Goal: Task Accomplishment & Management: Use online tool/utility

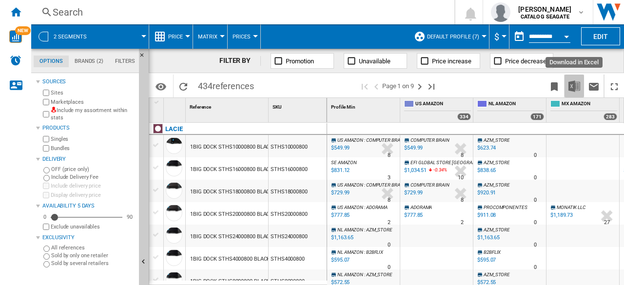
click at [571, 90] on img "Download in Excel" at bounding box center [575, 86] width 12 height 12
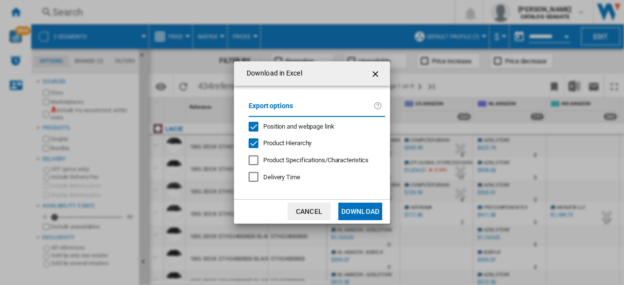
click at [378, 71] on ng-md-icon "getI18NText('BUTTONS.CLOSE_DIALOG')" at bounding box center [377, 74] width 12 height 12
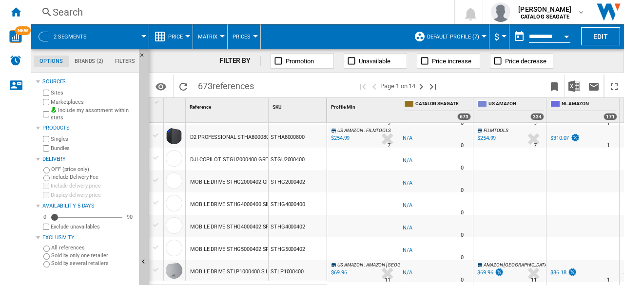
scroll to position [976, 0]
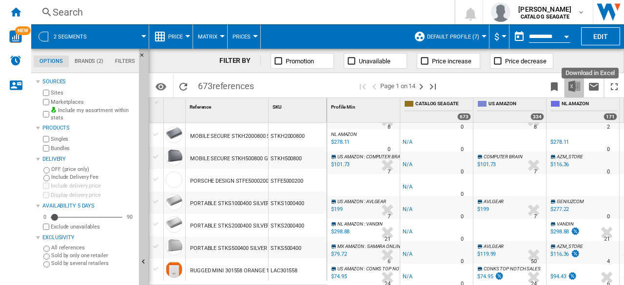
click at [569, 91] on img "Download in Excel" at bounding box center [575, 86] width 12 height 12
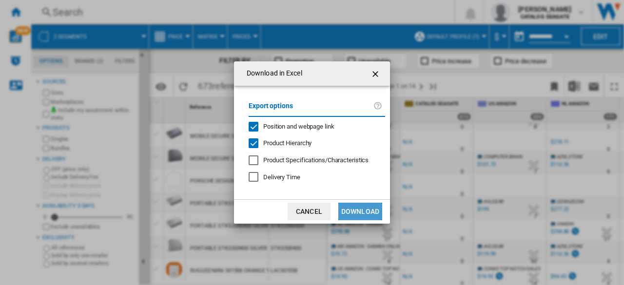
click at [365, 215] on button "Download" at bounding box center [361, 212] width 44 height 18
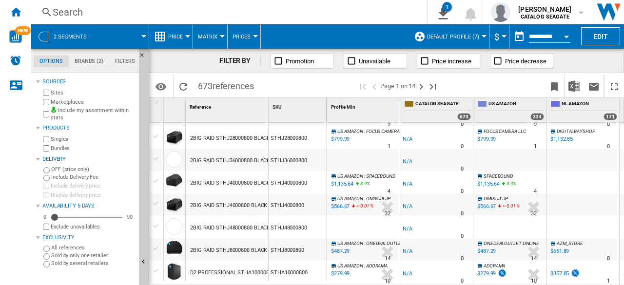
scroll to position [0, 0]
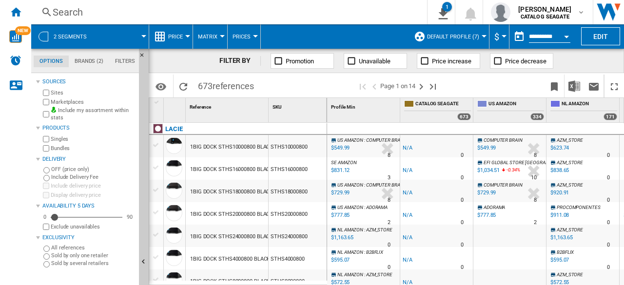
click at [72, 102] on label "Marketplaces" at bounding box center [93, 102] width 84 height 7
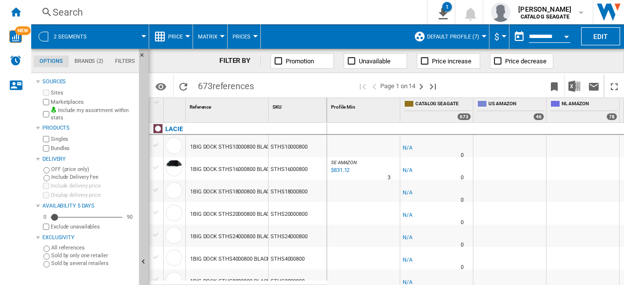
click at [81, 111] on label "Include my assortment within stats" at bounding box center [93, 114] width 84 height 15
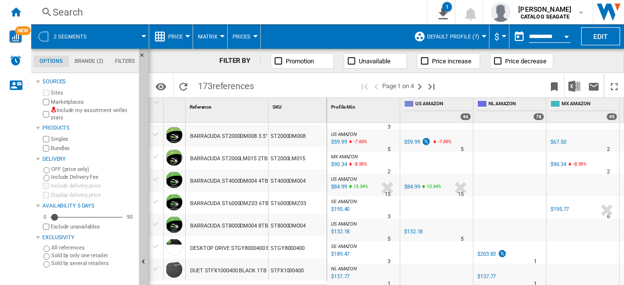
scroll to position [890, 0]
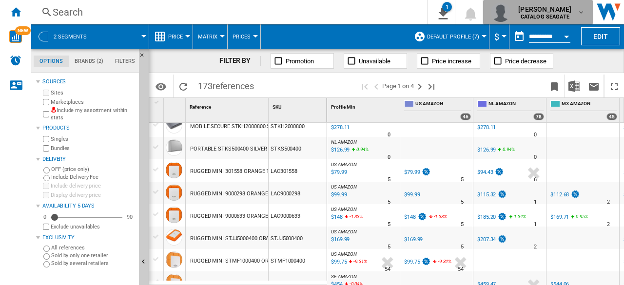
click at [563, 14] on b "CATALOG SEAGATE" at bounding box center [545, 17] width 49 height 6
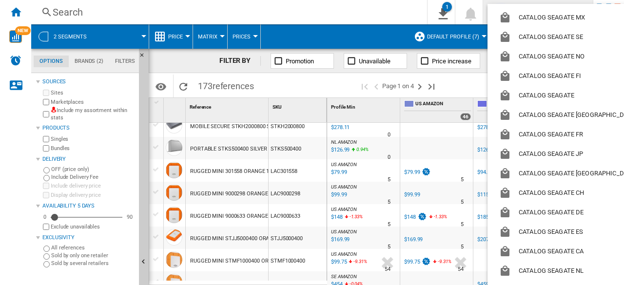
click at [323, 11] on md-backdrop at bounding box center [312, 142] width 624 height 285
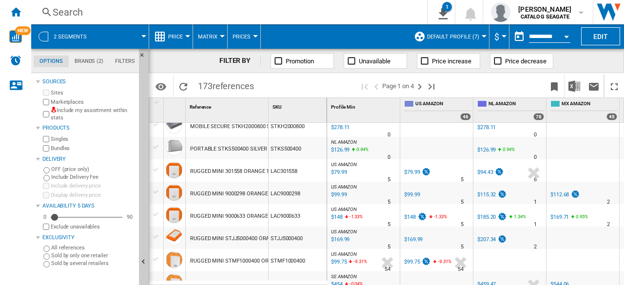
click at [144, 35] on div at bounding box center [143, 36] width 5 height 2
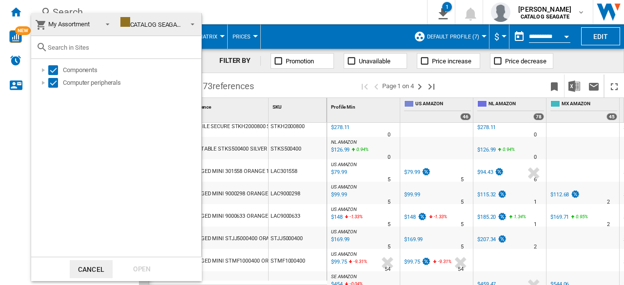
click at [335, 17] on md-backdrop at bounding box center [312, 142] width 624 height 285
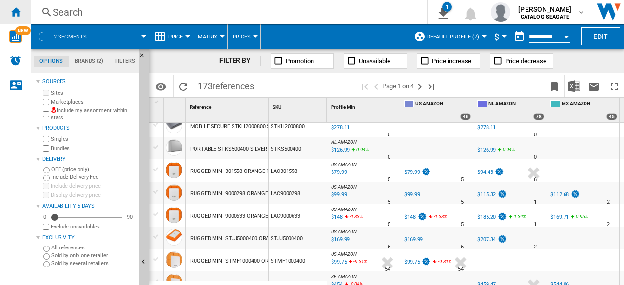
click at [19, 12] on ng-md-icon "Home" at bounding box center [16, 12] width 12 height 12
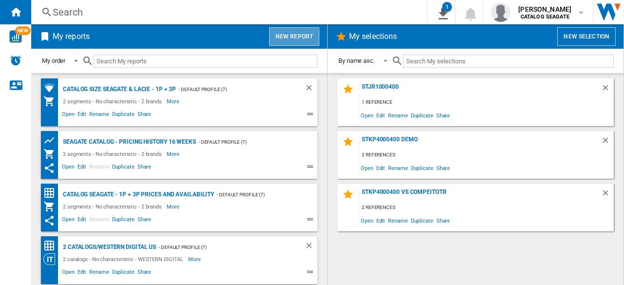
click at [284, 40] on button "New report" at bounding box center [294, 36] width 50 height 19
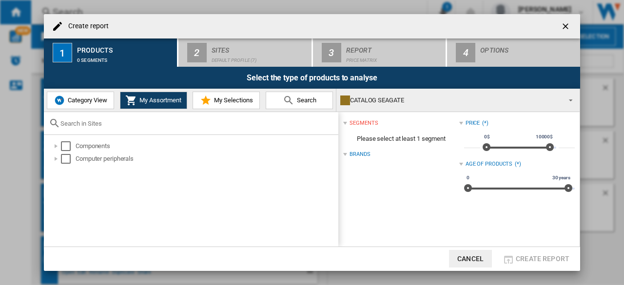
click at [563, 26] on ng-md-icon "getI18NText('BUTTONS.CLOSE_DIALOG')" at bounding box center [567, 27] width 12 height 12
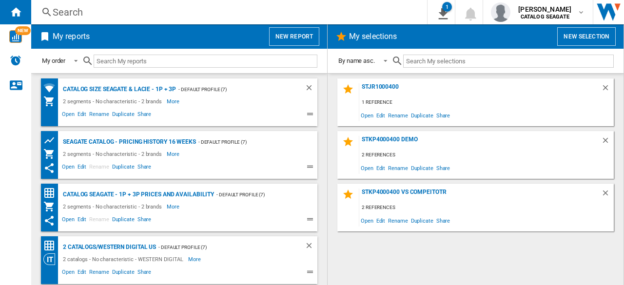
click at [294, 36] on button "New report" at bounding box center [294, 36] width 50 height 19
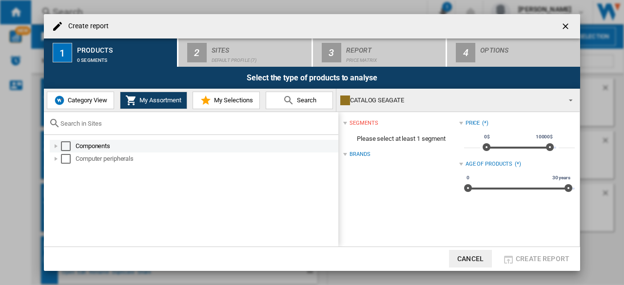
click at [54, 148] on div "Create report ..." at bounding box center [56, 146] width 10 height 10
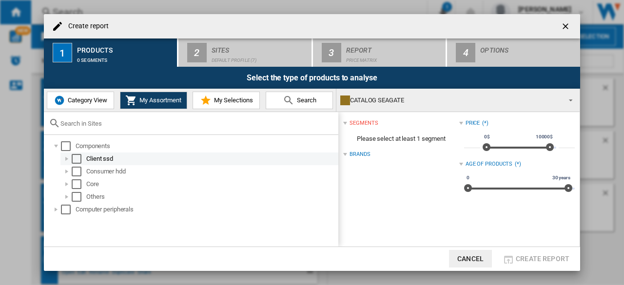
click at [64, 161] on div "Create report ..." at bounding box center [67, 159] width 10 height 10
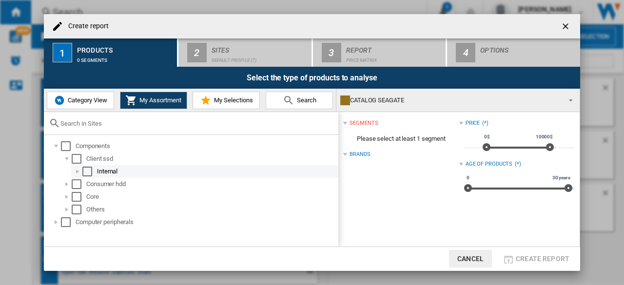
click at [80, 171] on div "Create report ..." at bounding box center [78, 172] width 10 height 10
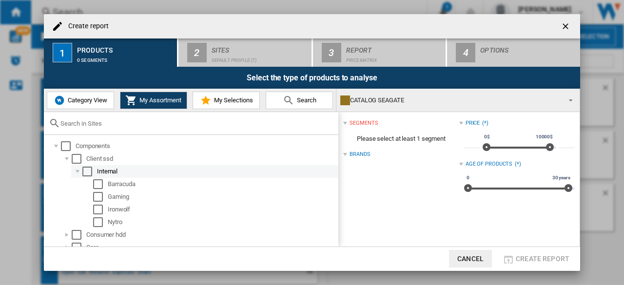
click at [80, 171] on div "Create report ..." at bounding box center [78, 172] width 10 height 10
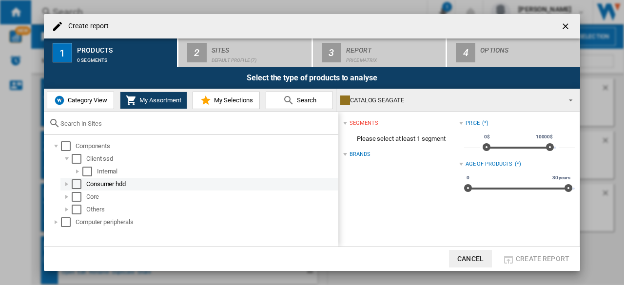
click at [69, 182] on div "Create report ..." at bounding box center [67, 185] width 10 height 10
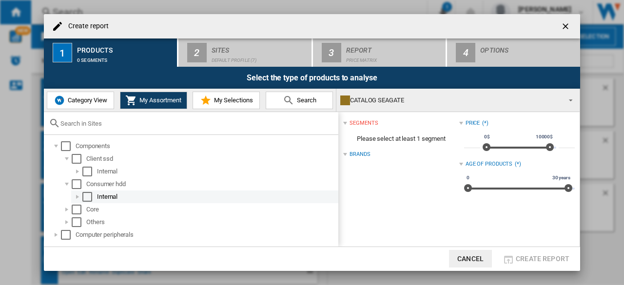
click at [78, 196] on div "Create report ..." at bounding box center [78, 197] width 10 height 10
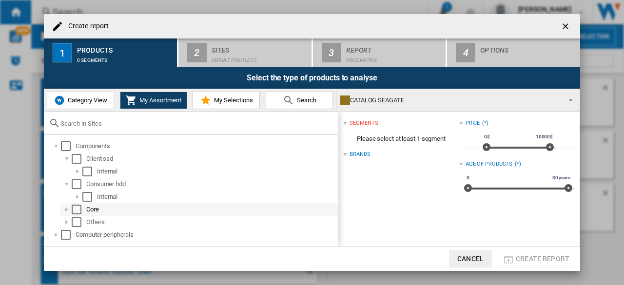
click at [65, 211] on div "Create report ..." at bounding box center [67, 210] width 10 height 10
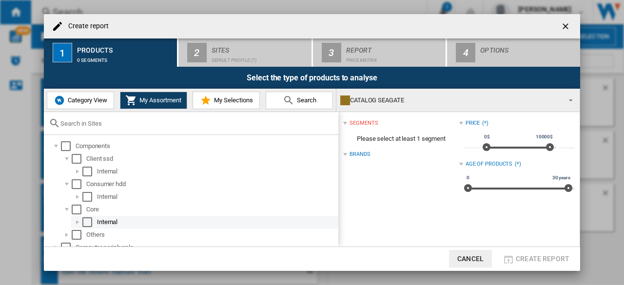
click at [80, 223] on div "Create report ..." at bounding box center [78, 223] width 10 height 10
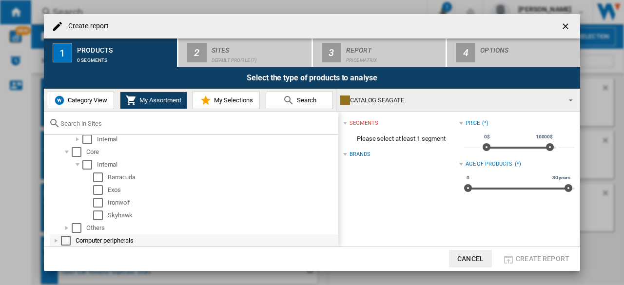
click at [53, 241] on div "Create report ..." at bounding box center [56, 241] width 10 height 10
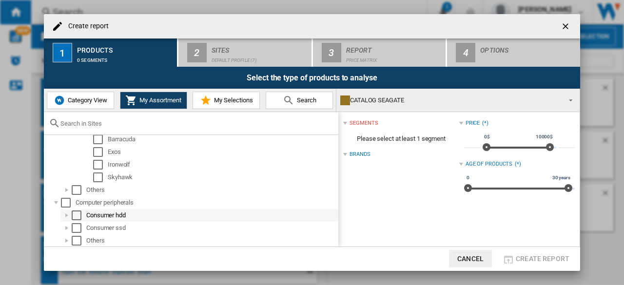
click at [65, 217] on div "Create report ..." at bounding box center [67, 216] width 10 height 10
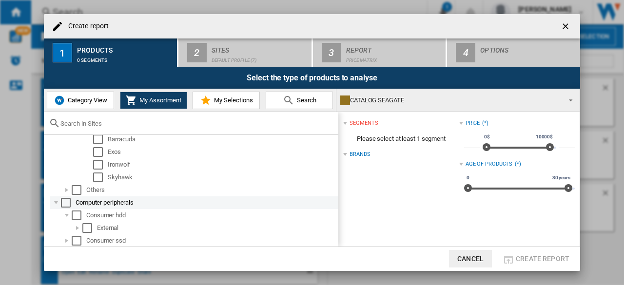
scroll to position [108, 0]
click at [68, 204] on div "Create report ..." at bounding box center [67, 203] width 10 height 10
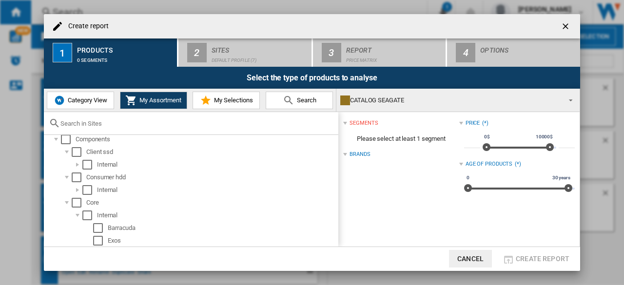
scroll to position [0, 0]
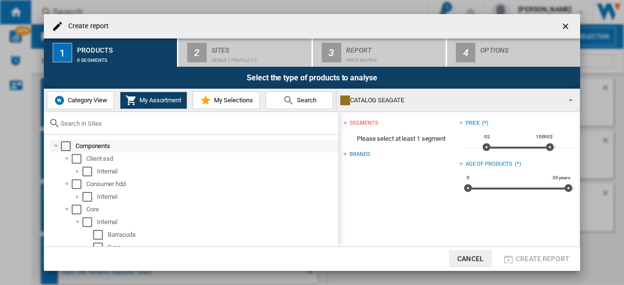
click at [54, 146] on div "Create report ..." at bounding box center [56, 146] width 10 height 10
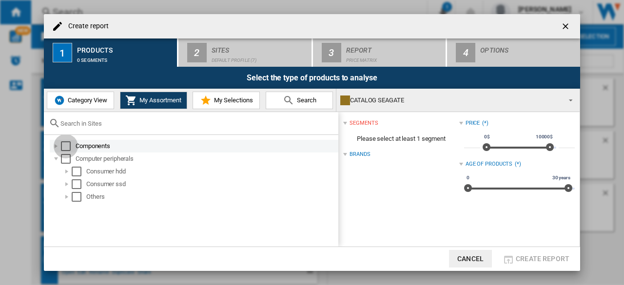
click at [70, 147] on div "Select" at bounding box center [66, 146] width 10 height 10
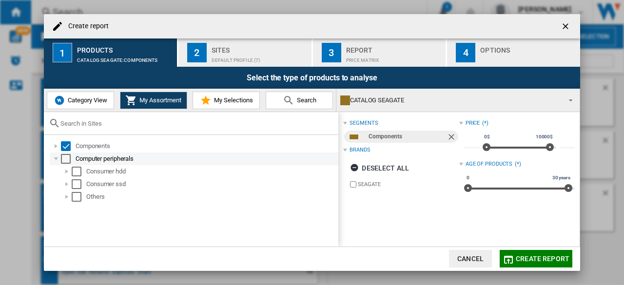
click at [68, 160] on div "Select" at bounding box center [66, 159] width 10 height 10
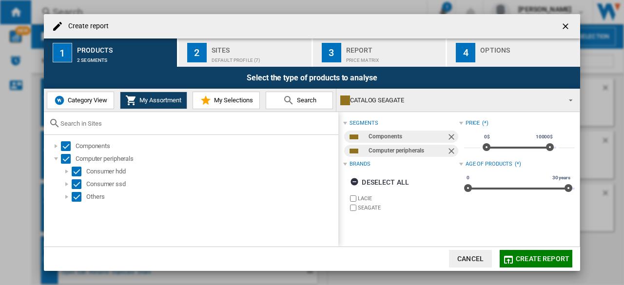
click at [280, 53] on div "Default profile (7)" at bounding box center [260, 58] width 96 height 10
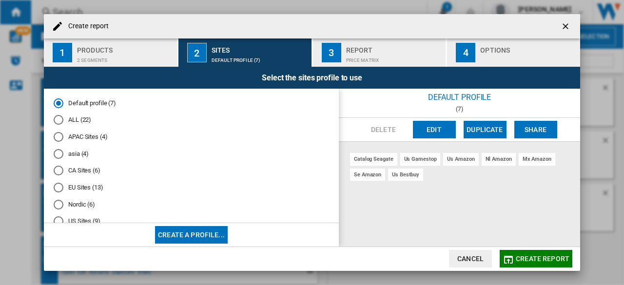
click at [80, 120] on md-radio-button "ALL (22)" at bounding box center [192, 120] width 276 height 9
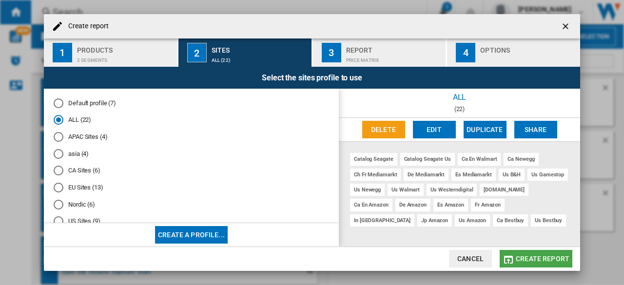
drag, startPoint x: 527, startPoint y: 258, endPoint x: 401, endPoint y: 161, distance: 158.8
click at [527, 258] on span "Create report" at bounding box center [543, 259] width 54 height 8
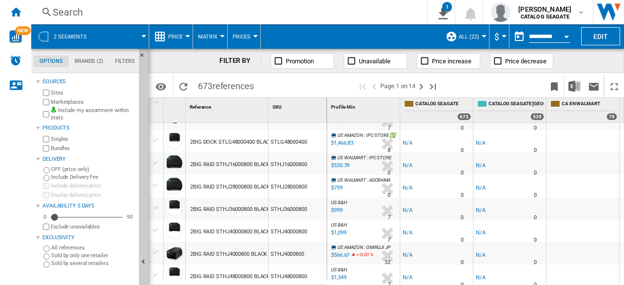
scroll to position [439, 0]
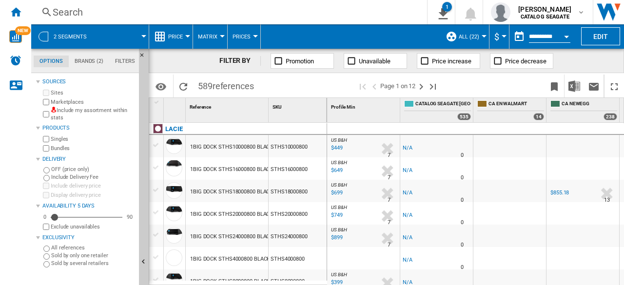
click at [481, 38] on button "ALL (22)" at bounding box center [471, 36] width 25 height 24
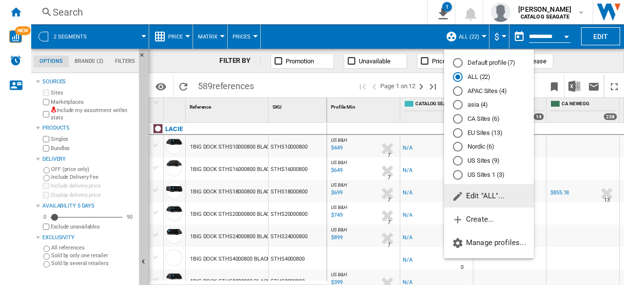
click at [502, 196] on span "Edit "ALL"..." at bounding box center [478, 196] width 53 height 9
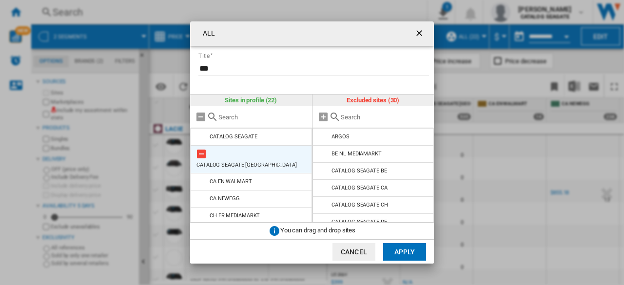
click at [199, 157] on md-icon "ALL Title ..." at bounding box center [202, 154] width 12 height 12
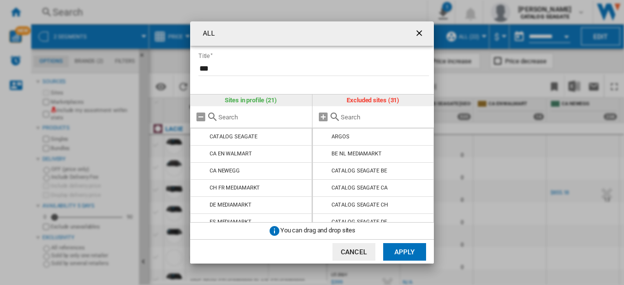
click at [398, 253] on button "Apply" at bounding box center [404, 252] width 43 height 18
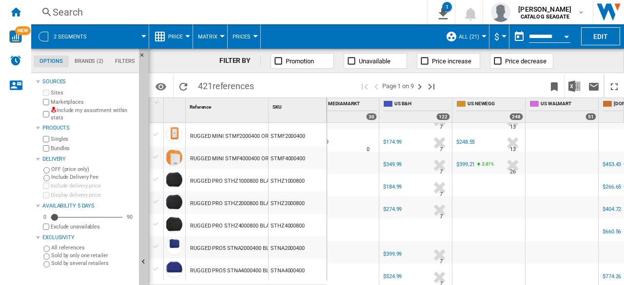
scroll to position [976, 502]
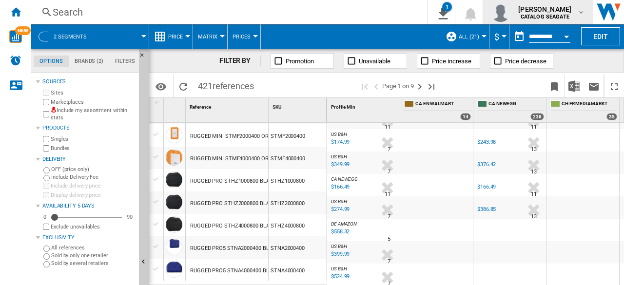
click at [567, 10] on span "[PERSON_NAME]" at bounding box center [545, 9] width 53 height 10
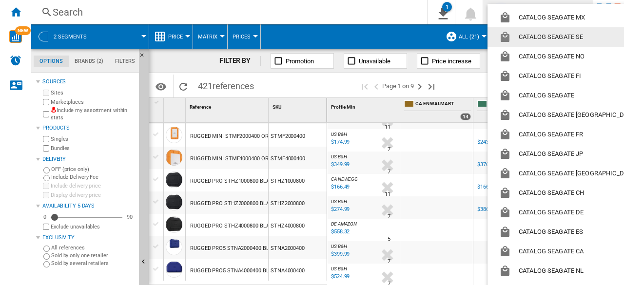
click at [394, 15] on md-backdrop at bounding box center [312, 142] width 624 height 285
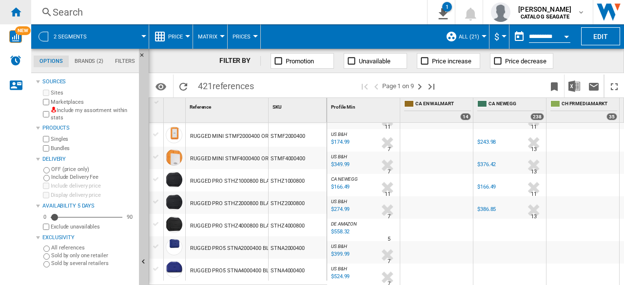
click at [23, 14] on div "Home" at bounding box center [15, 12] width 31 height 24
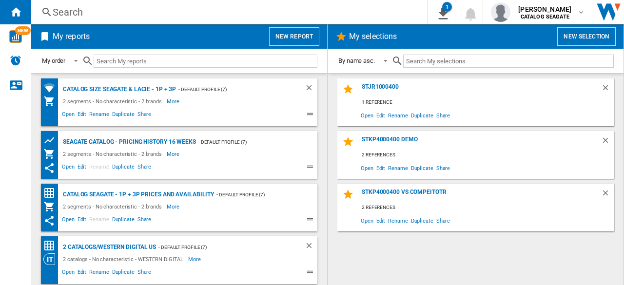
click at [308, 37] on button "New report" at bounding box center [294, 36] width 50 height 19
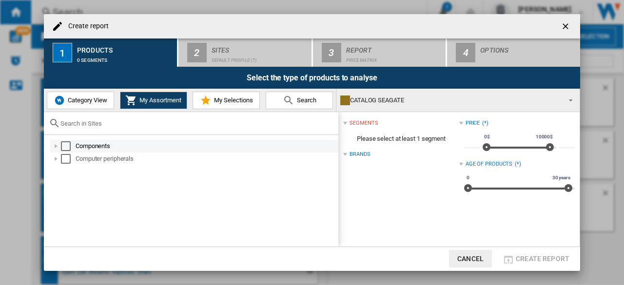
click at [72, 149] on md-checkbox "Select" at bounding box center [68, 146] width 15 height 10
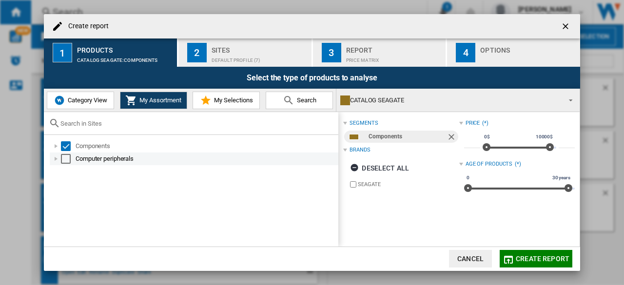
click at [72, 160] on md-checkbox "Select" at bounding box center [68, 159] width 15 height 10
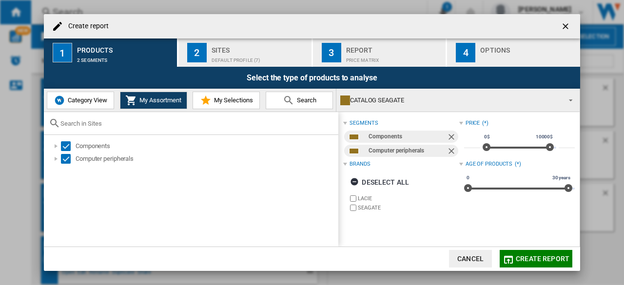
click at [281, 53] on div "Default profile (7)" at bounding box center [260, 58] width 96 height 10
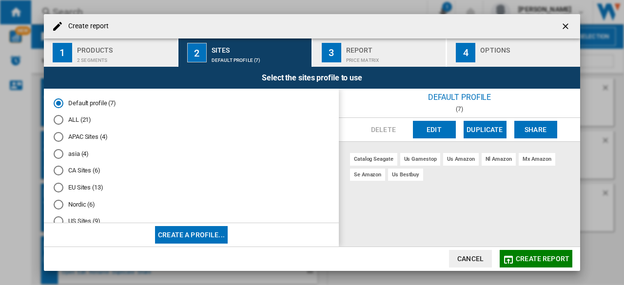
click at [431, 132] on button "Edit" at bounding box center [434, 130] width 43 height 18
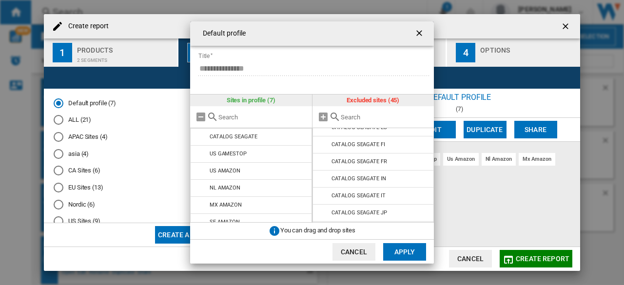
scroll to position [244, 0]
